Goal: Information Seeking & Learning: Learn about a topic

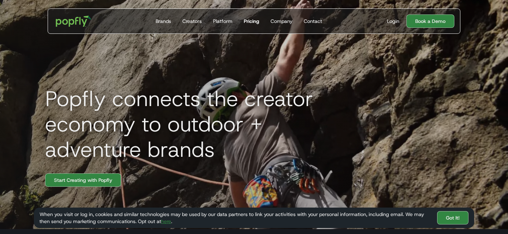
click at [254, 24] on div "Pricing" at bounding box center [252, 21] width 16 height 7
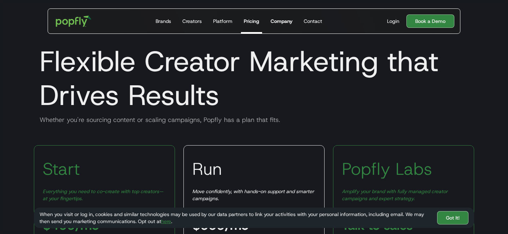
click at [277, 20] on div "Company" at bounding box center [282, 21] width 22 height 7
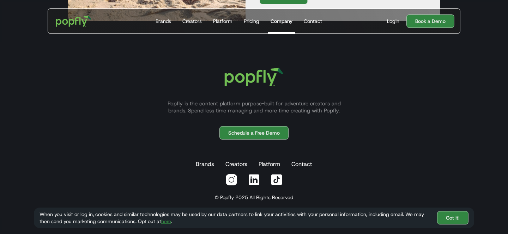
scroll to position [1095, 0]
